Goal: Find specific page/section

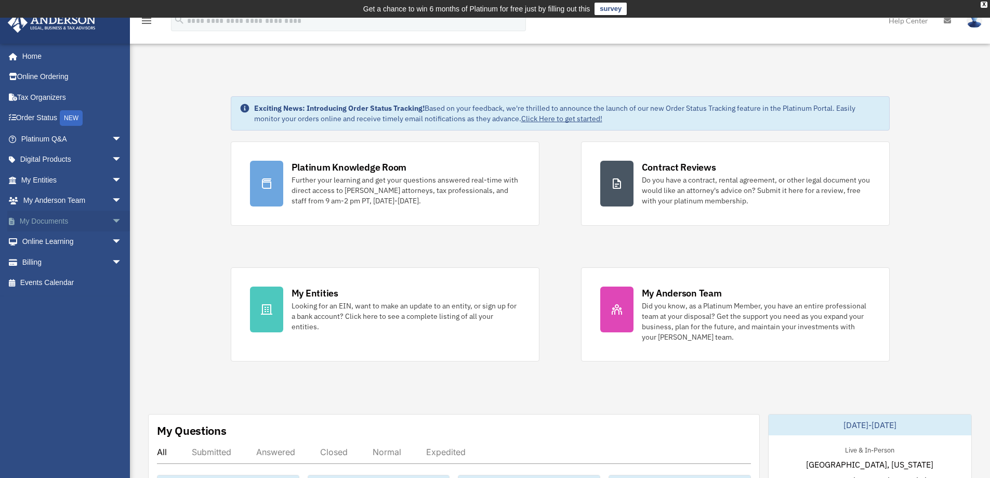
click at [112, 224] on span "arrow_drop_down" at bounding box center [122, 221] width 21 height 21
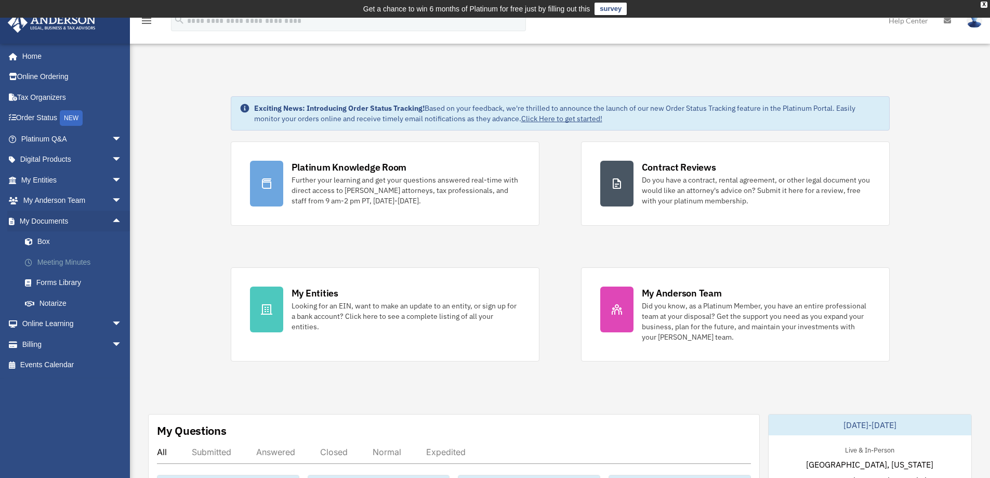
click at [80, 263] on link "Meeting Minutes" at bounding box center [76, 262] width 123 height 21
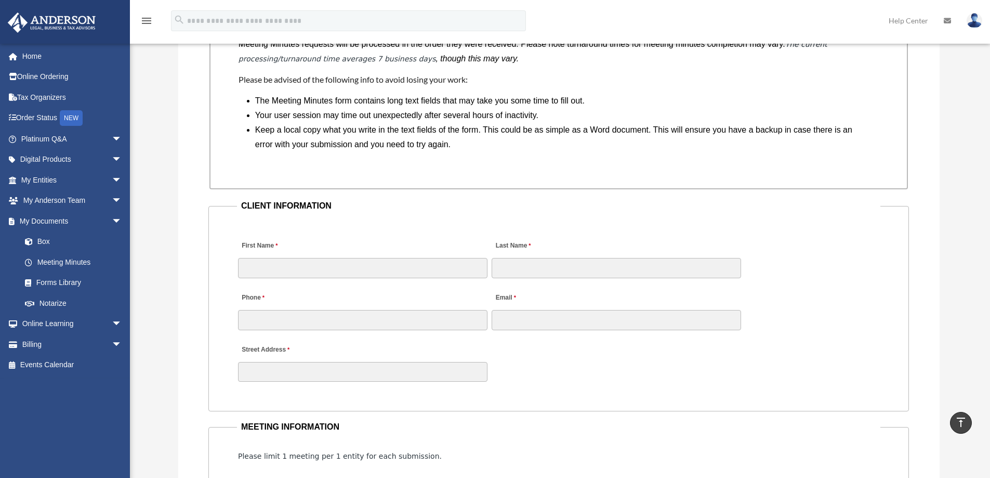
scroll to position [780, 0]
